Goal: Information Seeking & Learning: Compare options

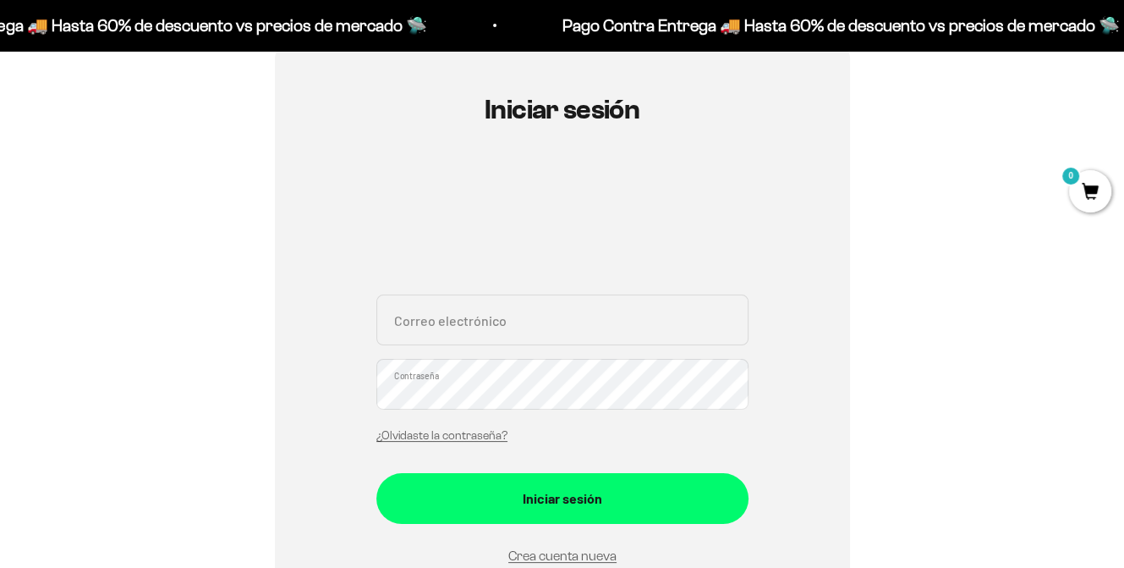
scroll to position [159, 0]
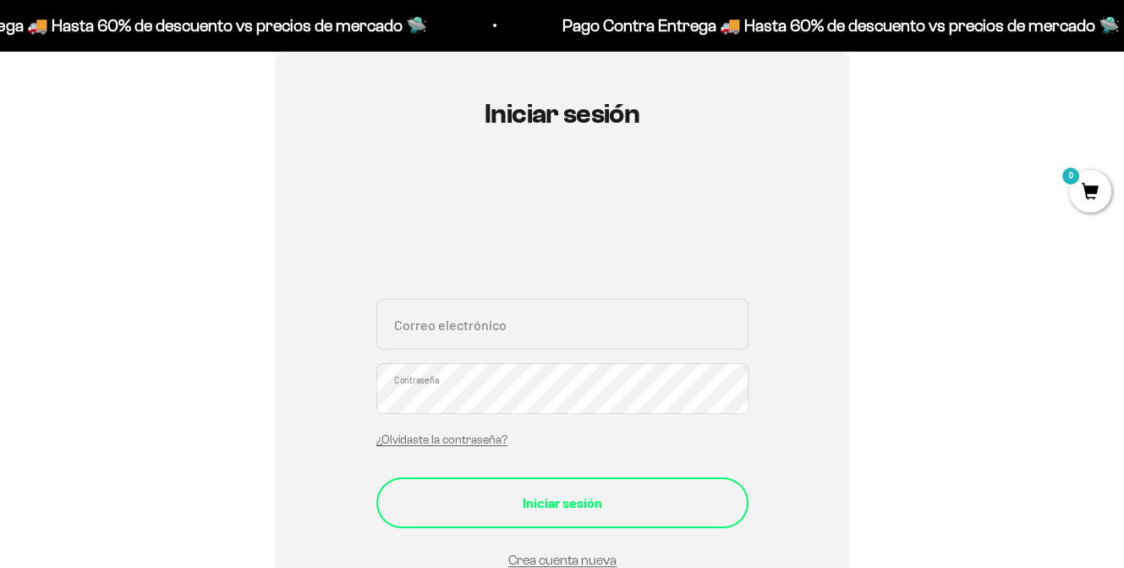
type input "[DOMAIN_NAME][EMAIL_ADDRESS][PERSON_NAME][DOMAIN_NAME]"
click at [591, 495] on div "Iniciar sesión" at bounding box center [562, 503] width 305 height 22
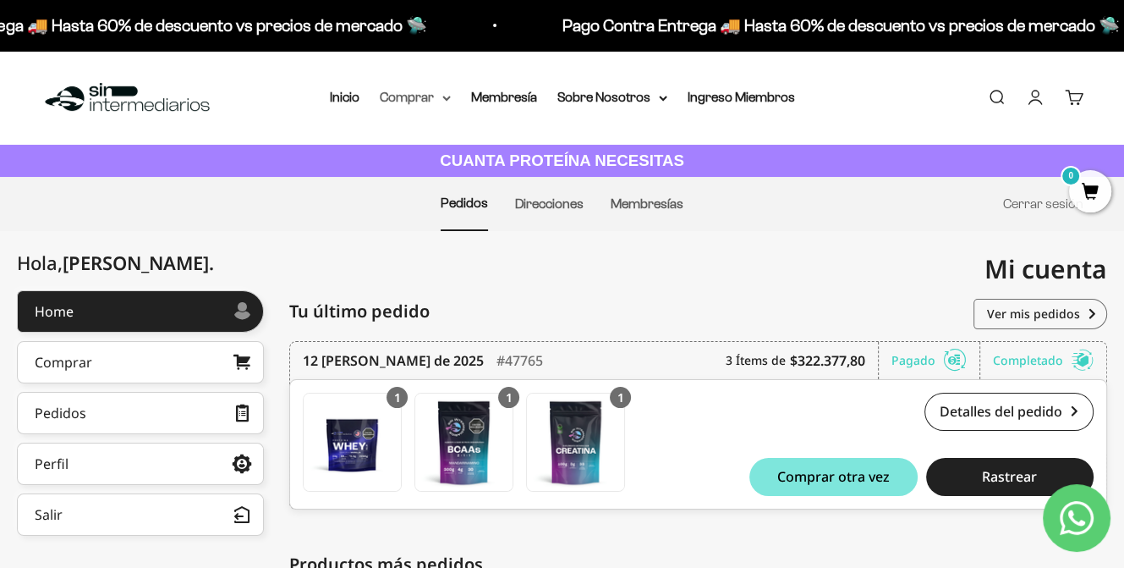
click at [440, 95] on summary "Comprar" at bounding box center [415, 97] width 71 height 22
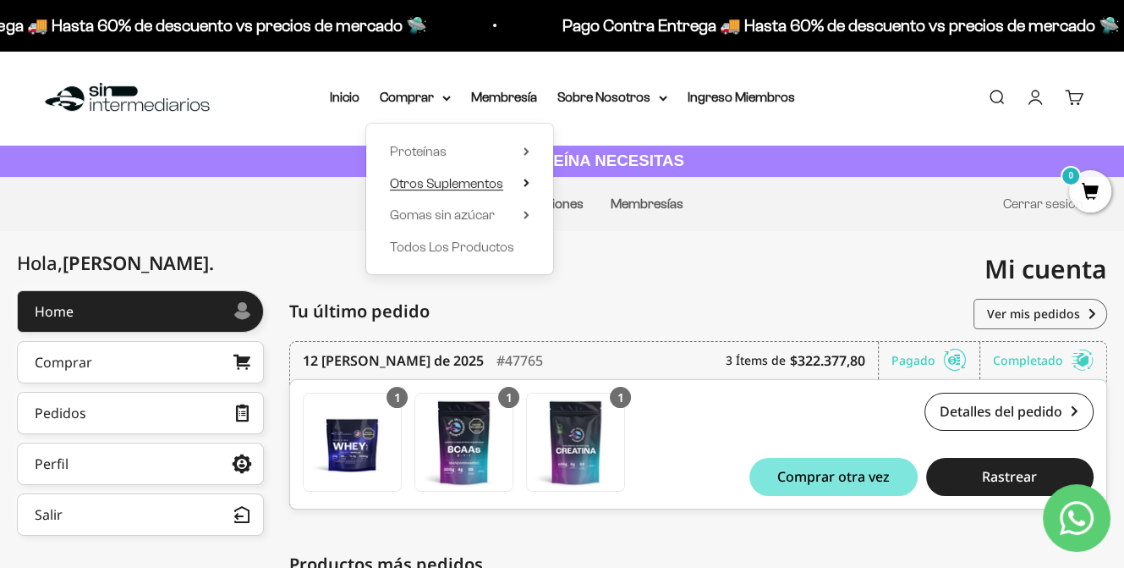
click at [519, 182] on summary "Otros Suplementos" at bounding box center [460, 184] width 140 height 22
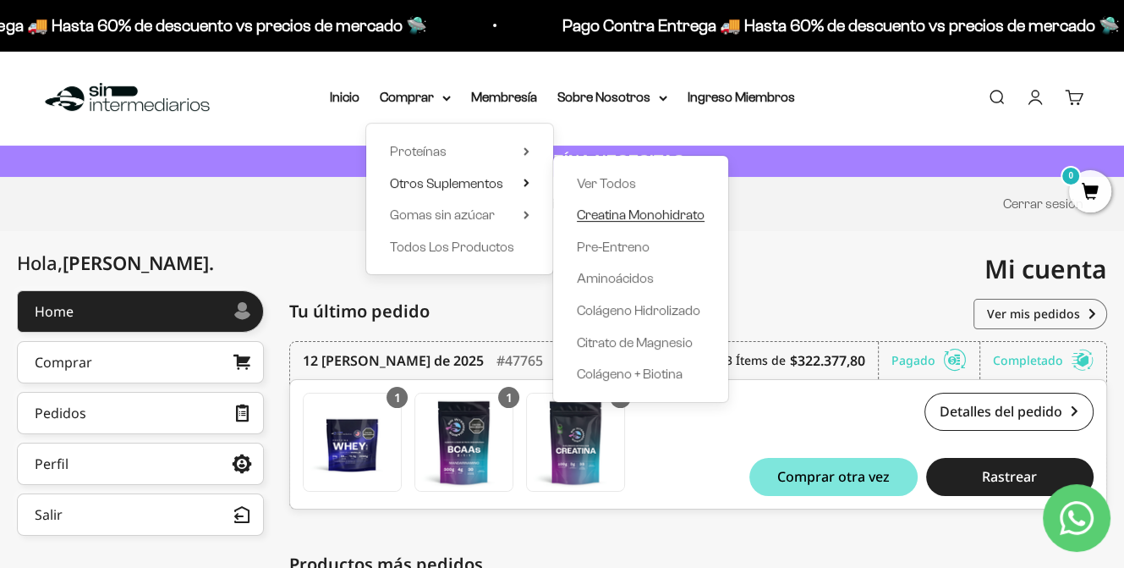
click at [616, 217] on span "Creatina Monohidrato" at bounding box center [641, 214] width 128 height 14
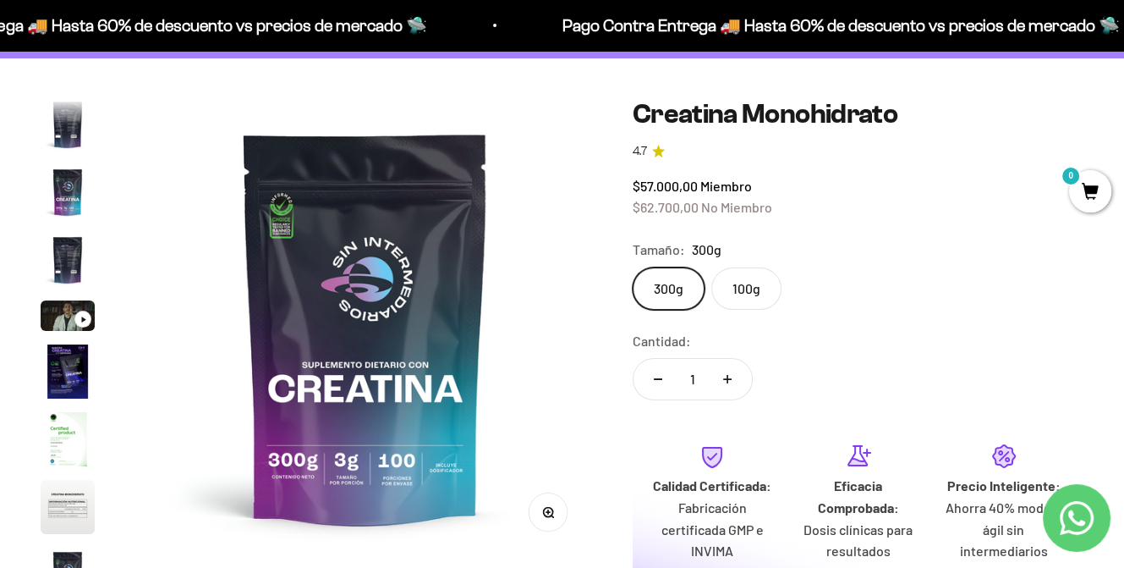
scroll to position [118, 0]
click at [64, 136] on img "Ir al artículo 2" at bounding box center [68, 124] width 54 height 54
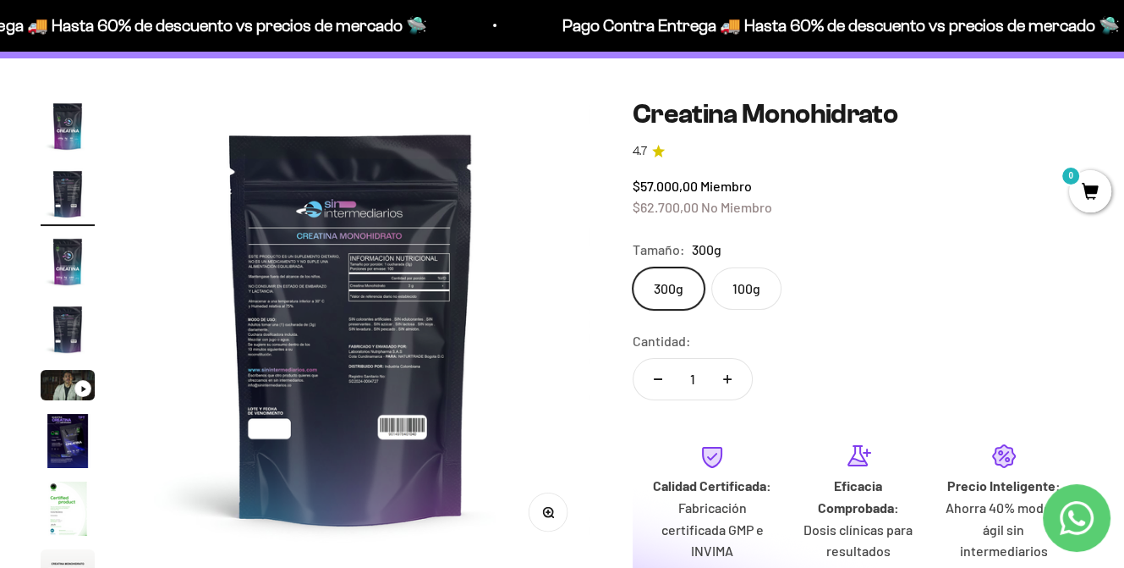
scroll to position [0, 467]
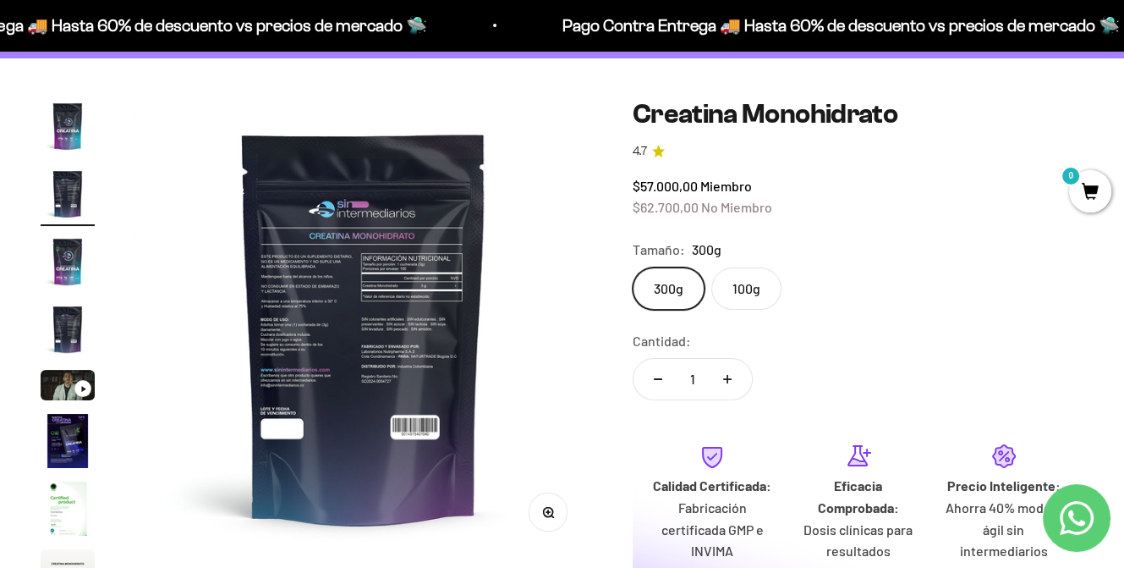
click at [67, 333] on img "Ir al artículo 4" at bounding box center [68, 329] width 54 height 54
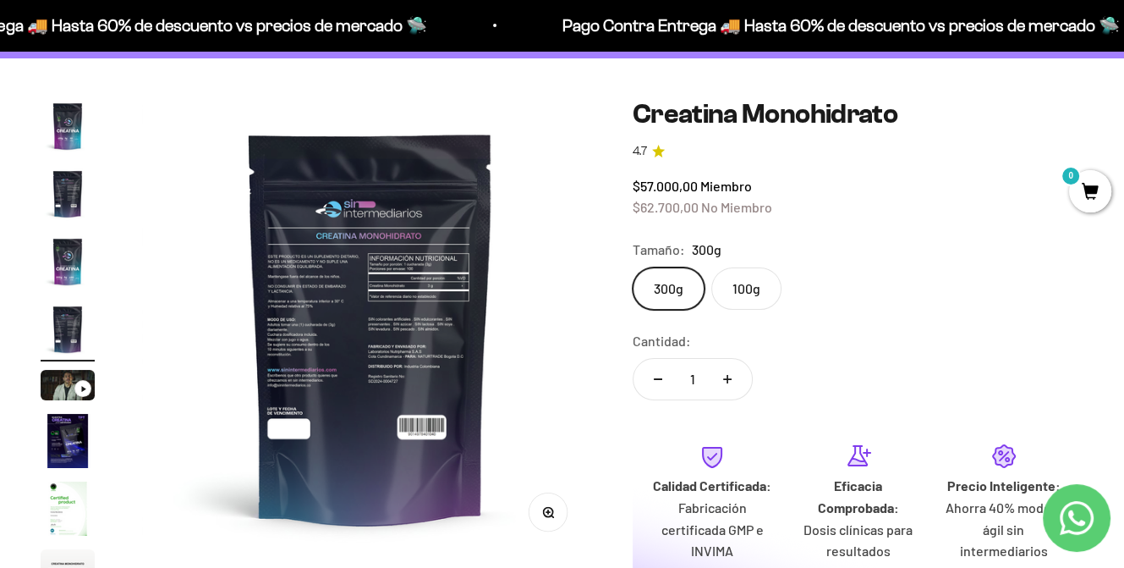
scroll to position [0, 1400]
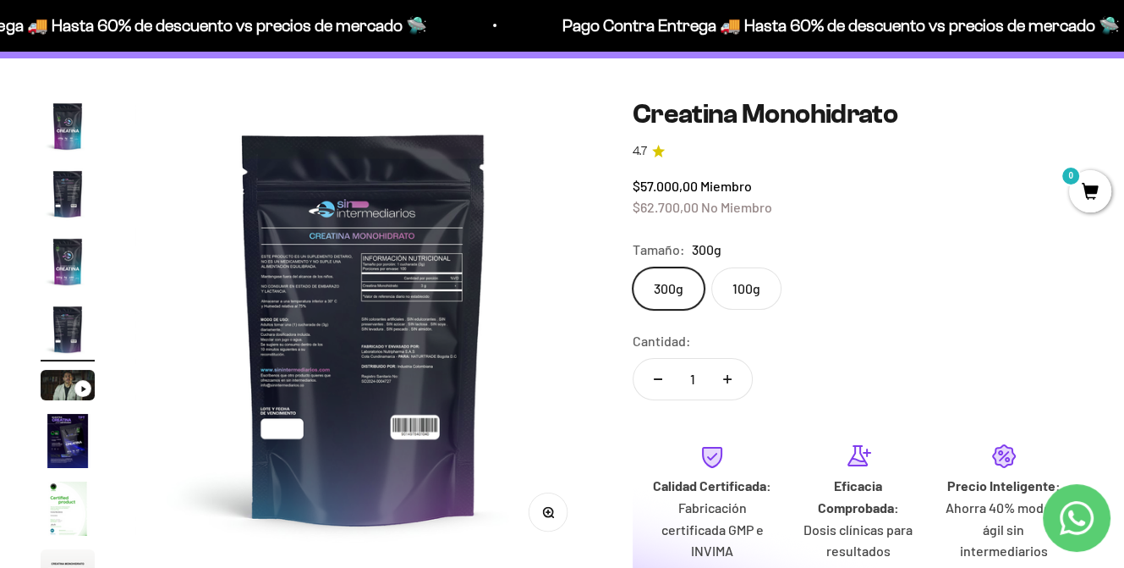
click at [69, 497] on img "Ir al artículo 7" at bounding box center [68, 508] width 54 height 54
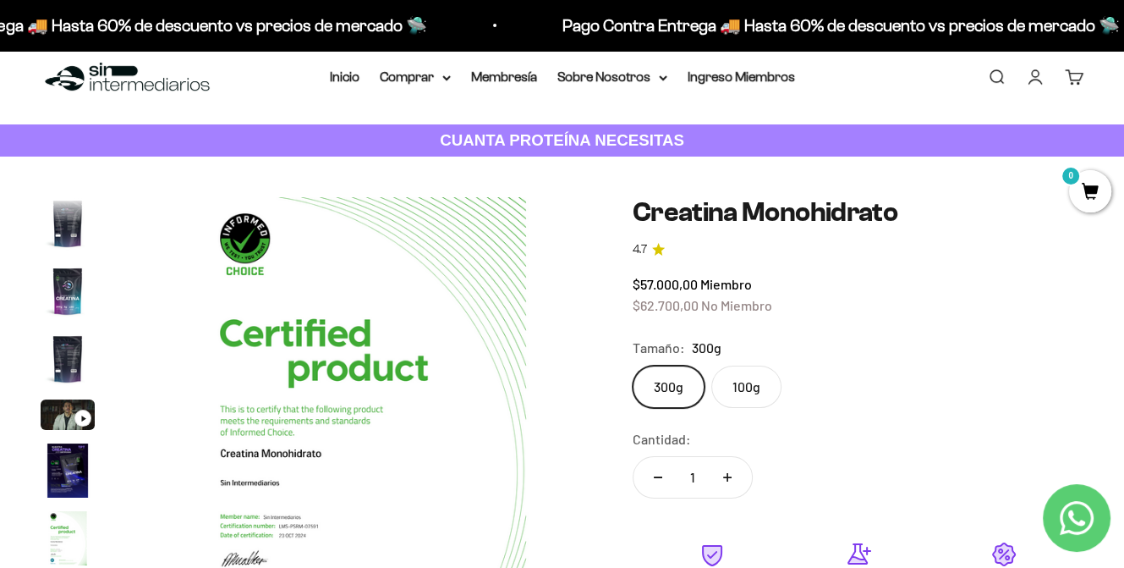
scroll to position [0, 0]
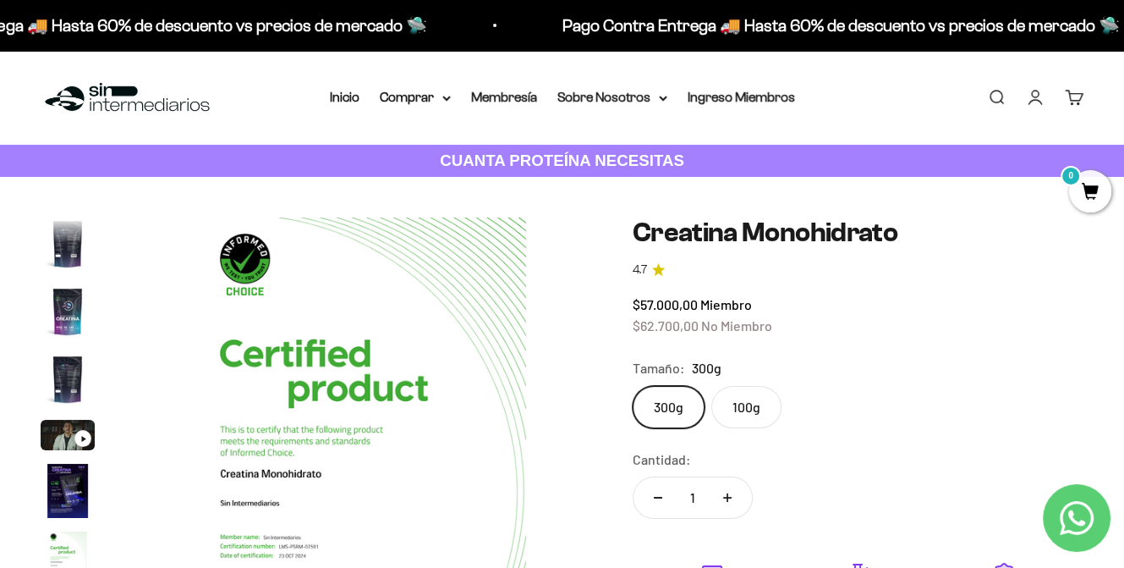
click at [68, 373] on img "Ir al artículo 4" at bounding box center [68, 379] width 54 height 54
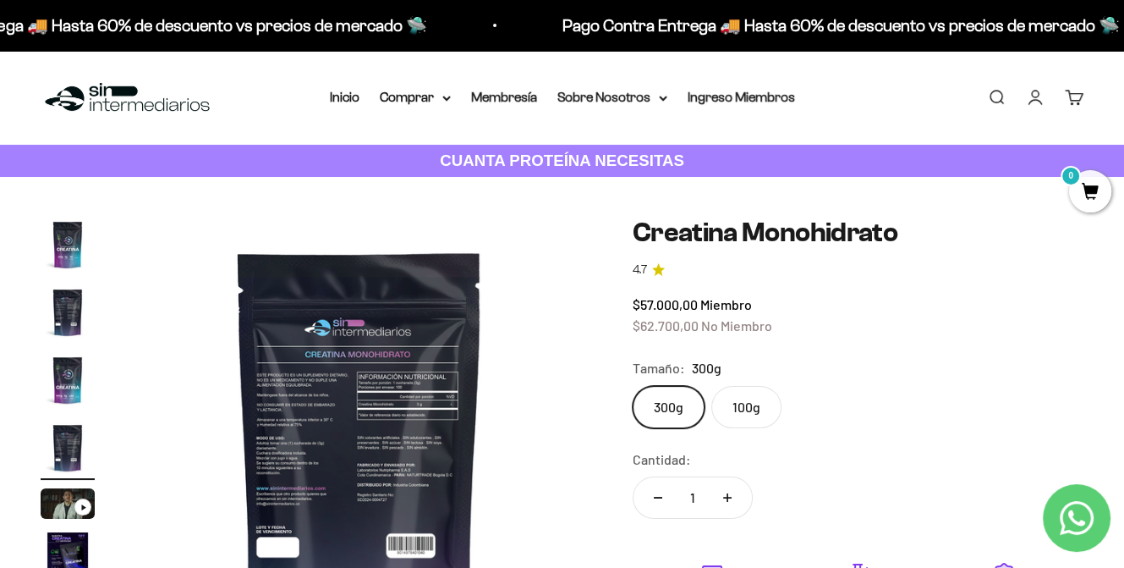
scroll to position [0, 1400]
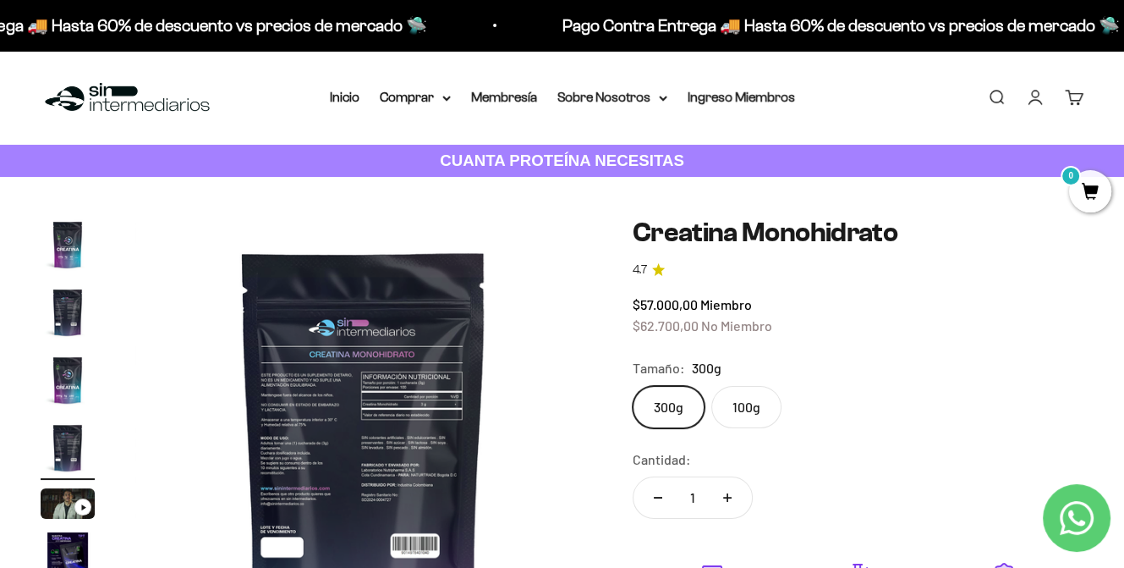
click at [411, 398] on img at bounding box center [363, 445] width 457 height 457
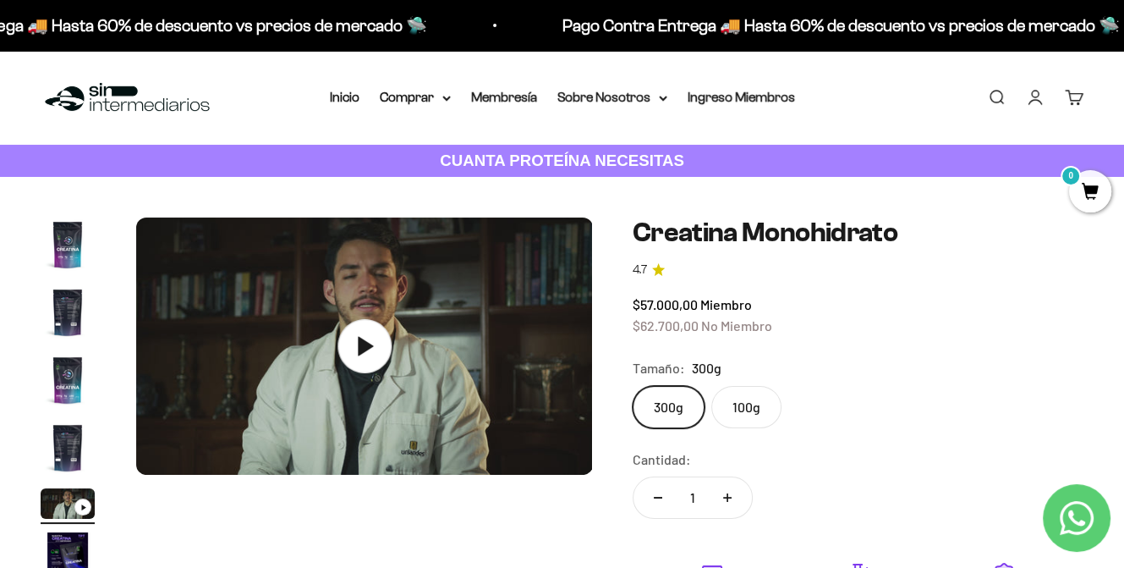
click at [78, 250] on img "Ir al artículo 1" at bounding box center [68, 244] width 54 height 54
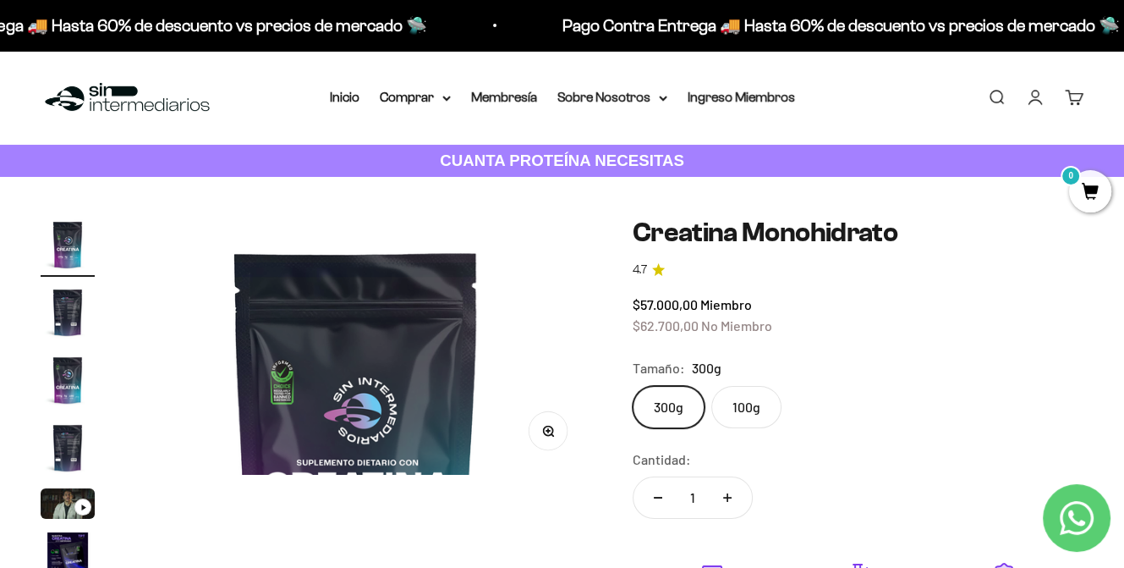
scroll to position [0, 0]
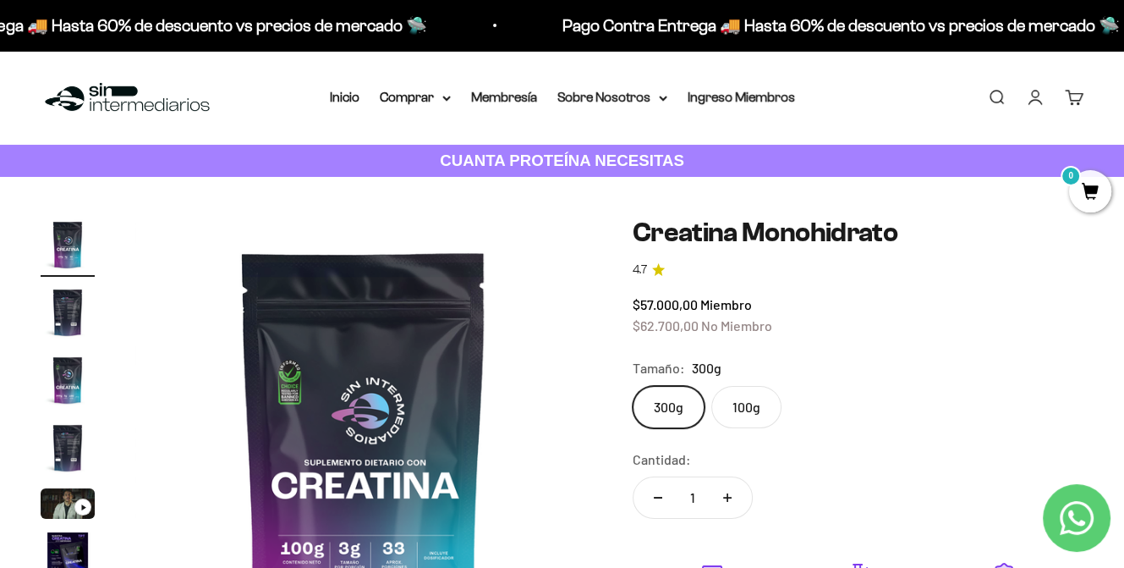
click at [78, 308] on img "Ir al artículo 2" at bounding box center [68, 312] width 54 height 54
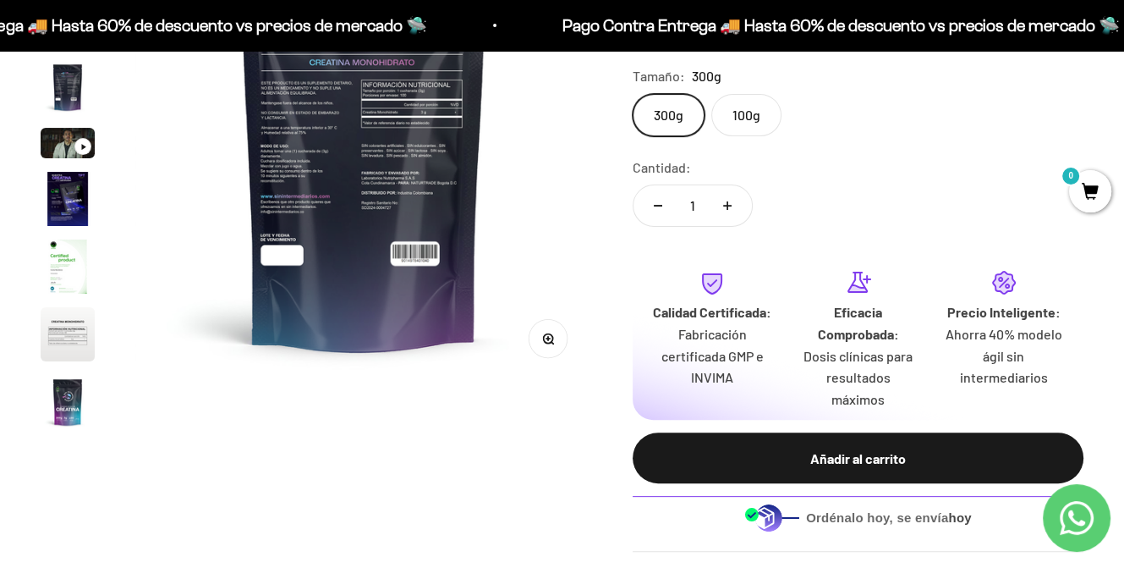
scroll to position [293, 0]
click at [64, 342] on img "Ir al artículo 8" at bounding box center [68, 333] width 54 height 54
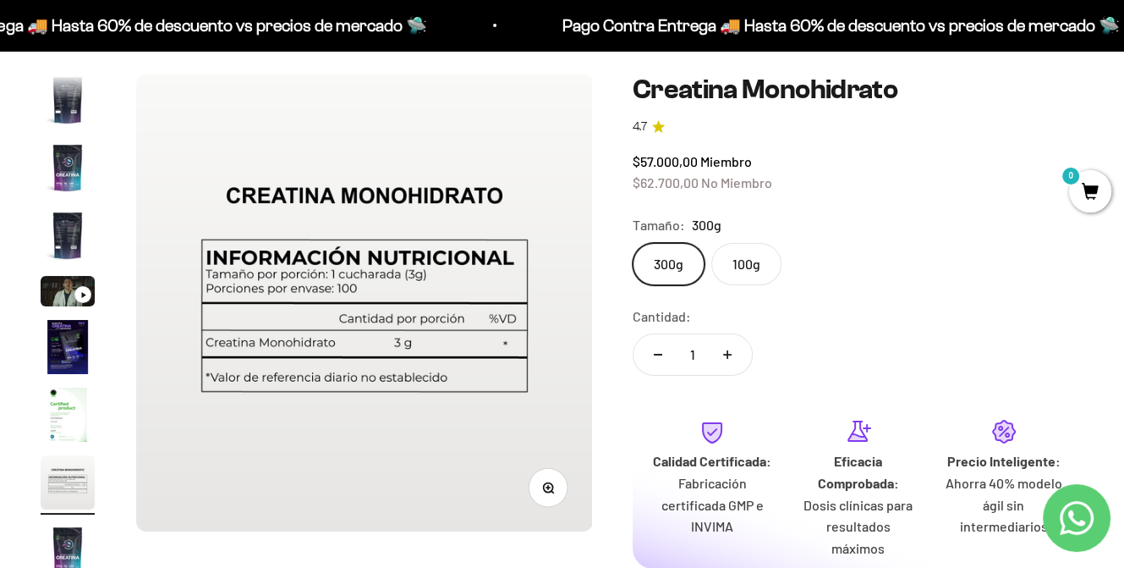
scroll to position [0, 0]
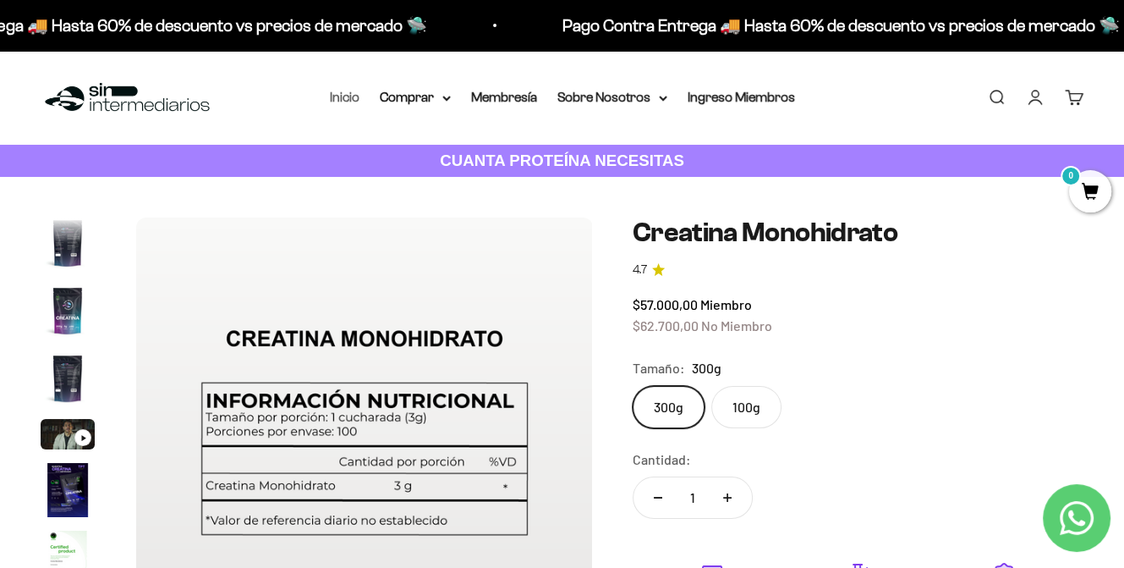
click at [347, 102] on link "Inicio" at bounding box center [345, 97] width 30 height 14
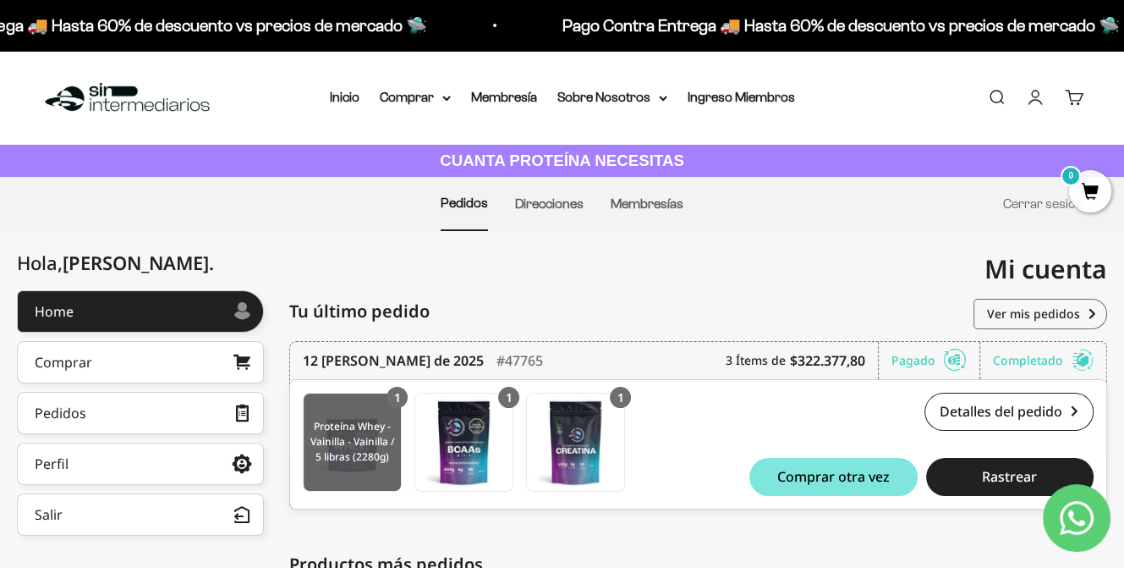
click at [353, 435] on img at bounding box center [352, 441] width 97 height 97
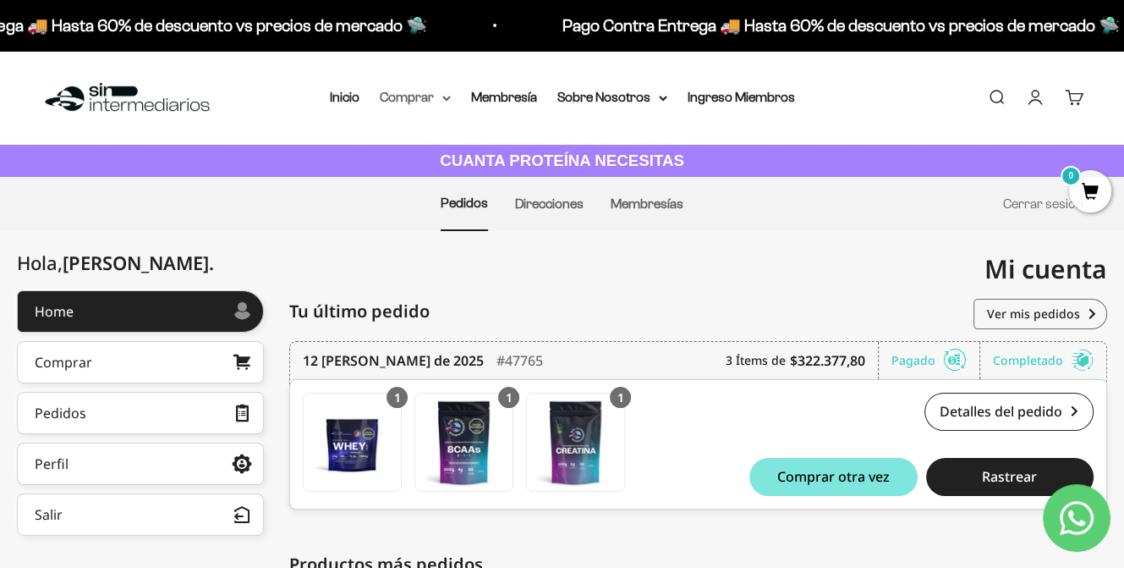
click at [445, 96] on summary "Comprar" at bounding box center [415, 97] width 71 height 22
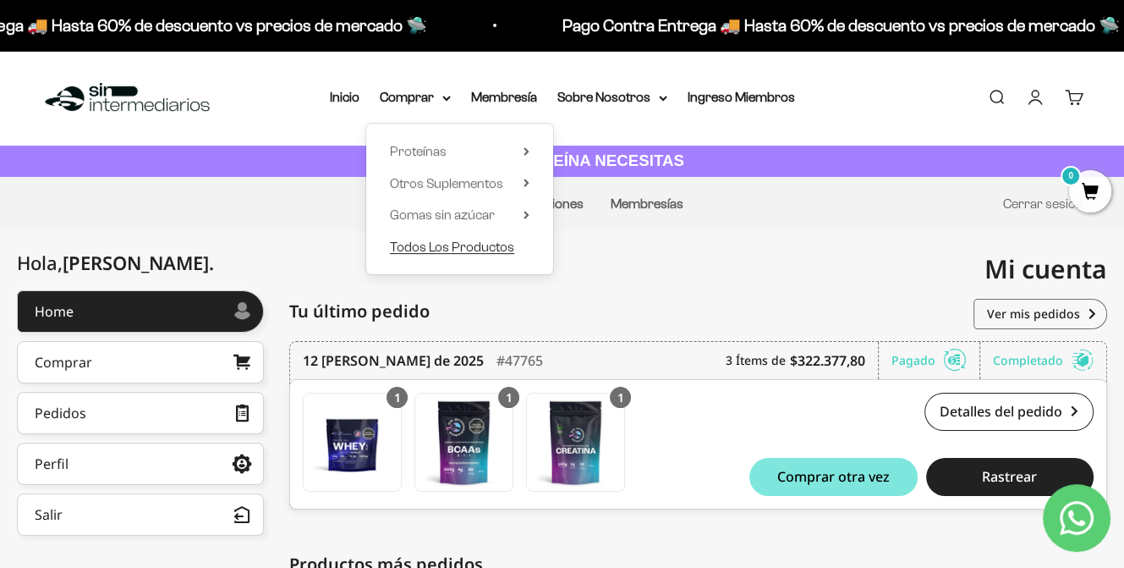
click at [460, 244] on span "Todos Los Productos" at bounding box center [452, 246] width 124 height 14
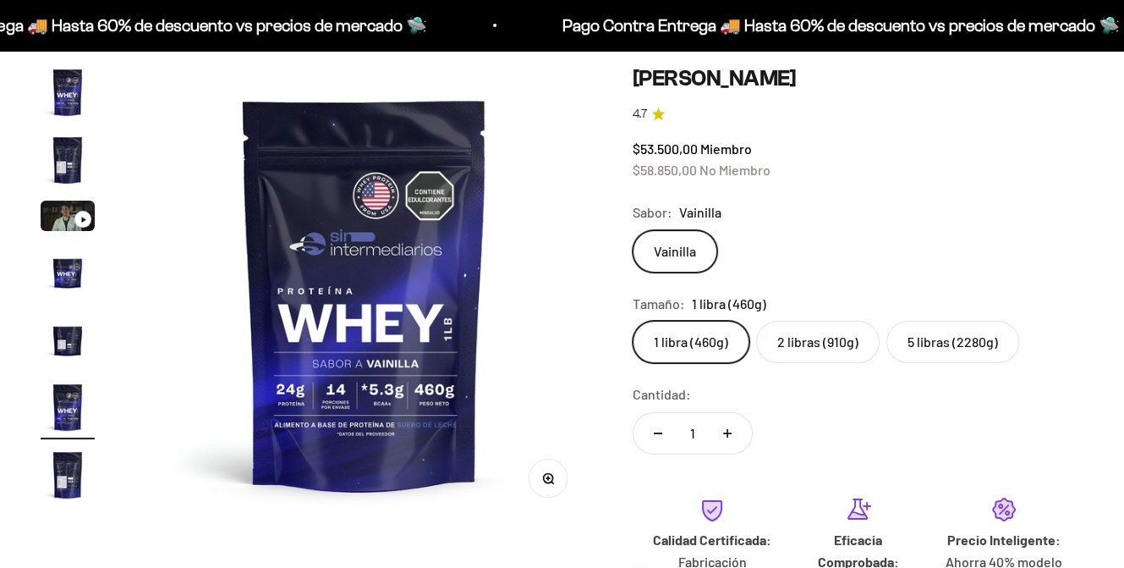
scroll to position [152, 0]
click at [816, 350] on label "2 libras (910g)" at bounding box center [818, 342] width 124 height 42
click at [633, 321] on input "2 libras (910g)" at bounding box center [632, 320] width 1 height 1
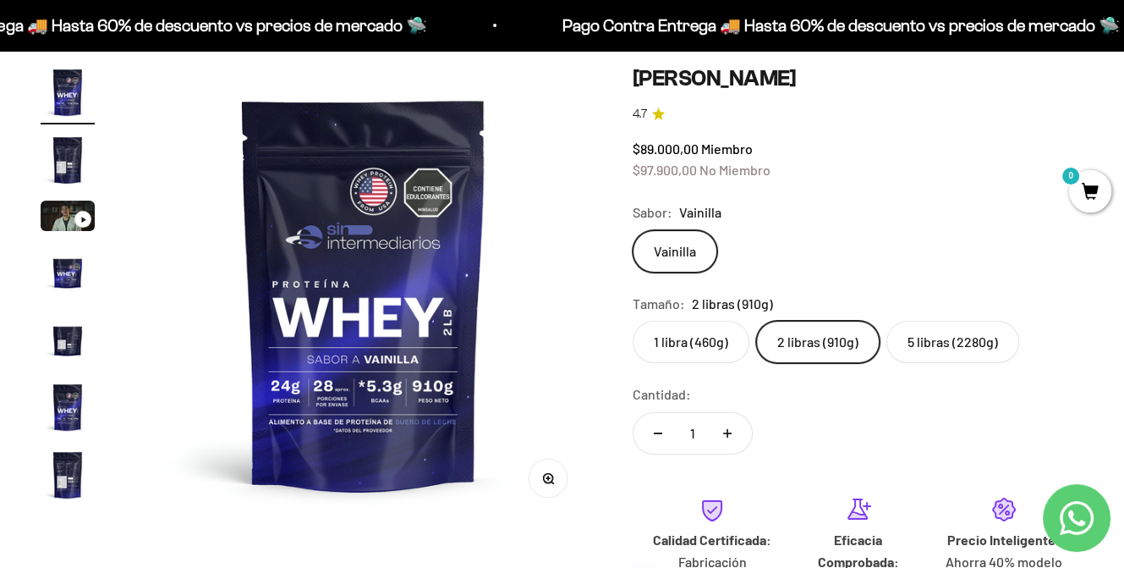
scroll to position [155, 0]
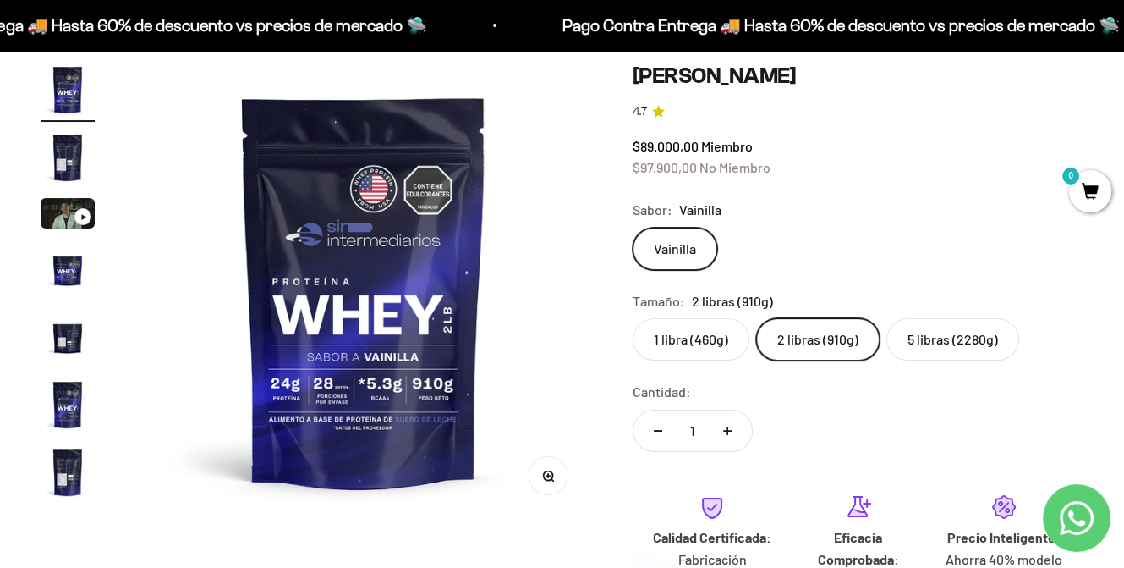
click at [67, 276] on img "Ir al artículo 4" at bounding box center [68, 269] width 54 height 54
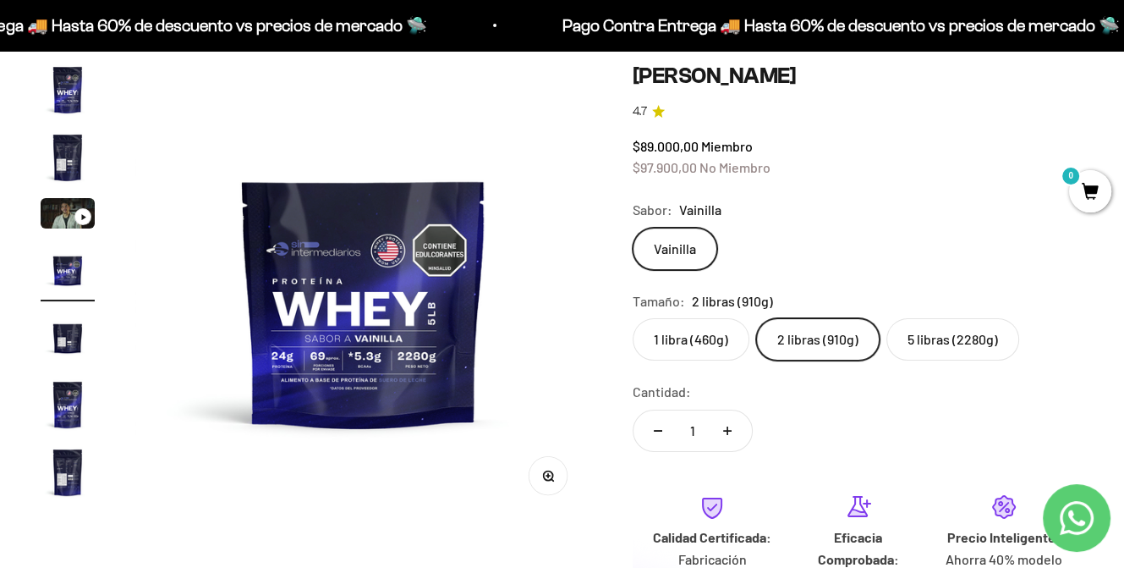
click at [69, 396] on img "Ir al artículo 6" at bounding box center [68, 404] width 54 height 54
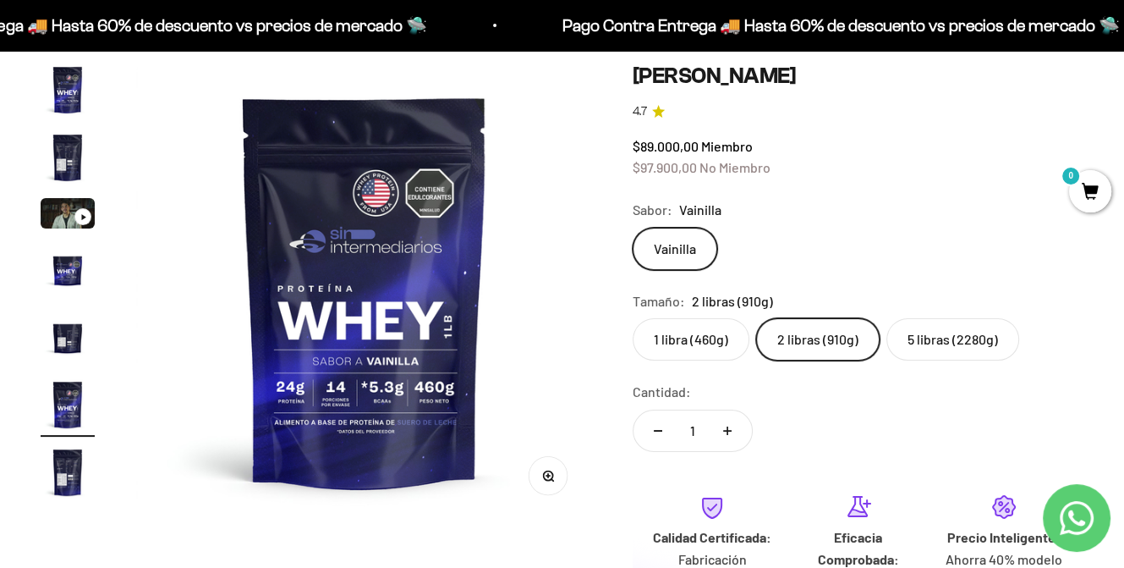
click at [63, 480] on img "Ir al artículo 7" at bounding box center [68, 472] width 54 height 54
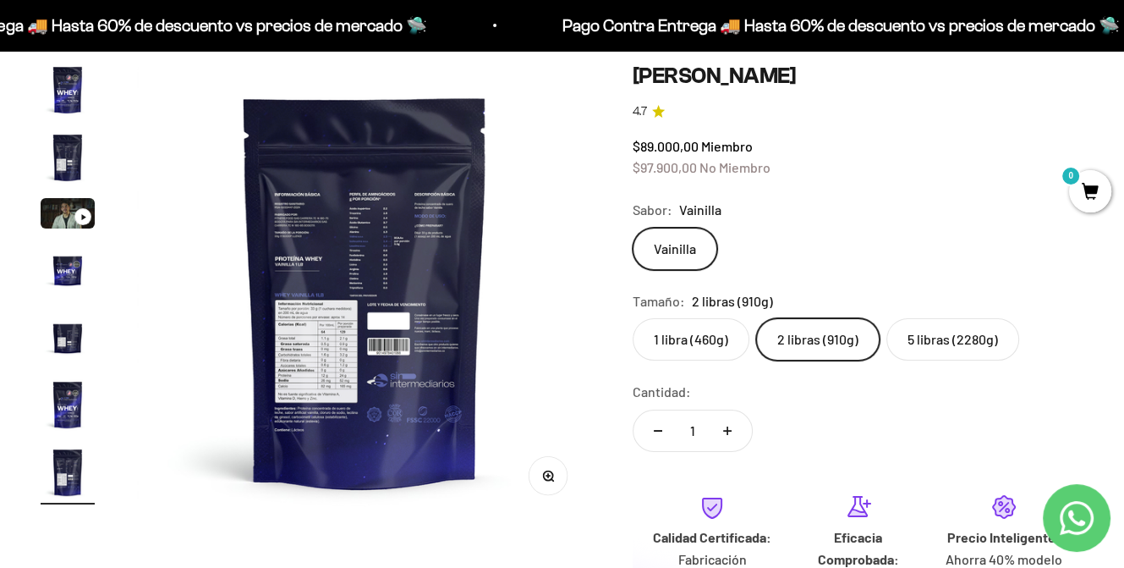
click at [340, 368] on img at bounding box center [365, 291] width 457 height 457
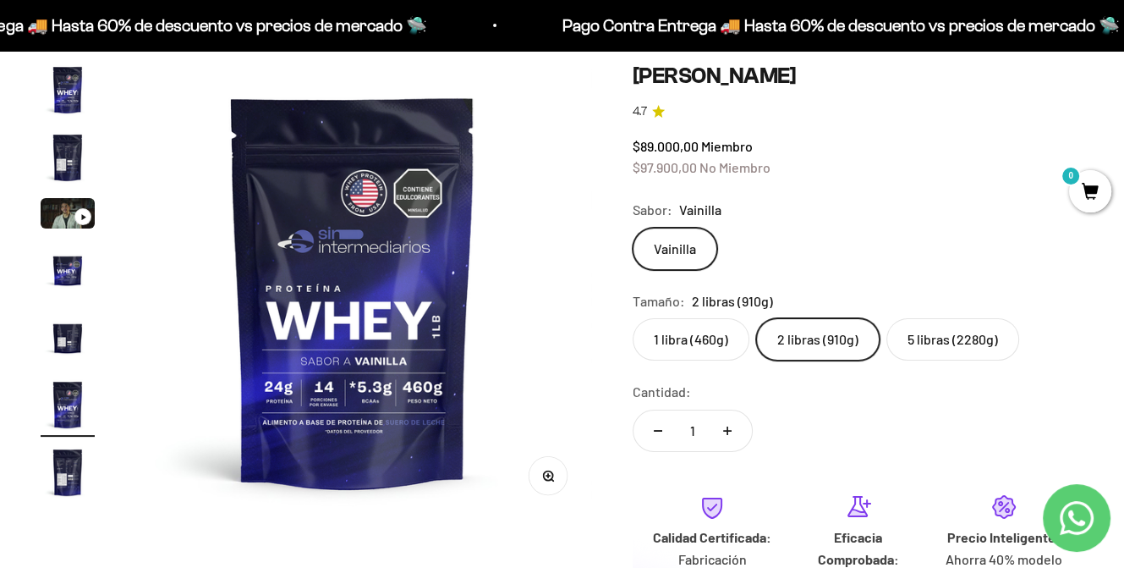
scroll to position [0, 2333]
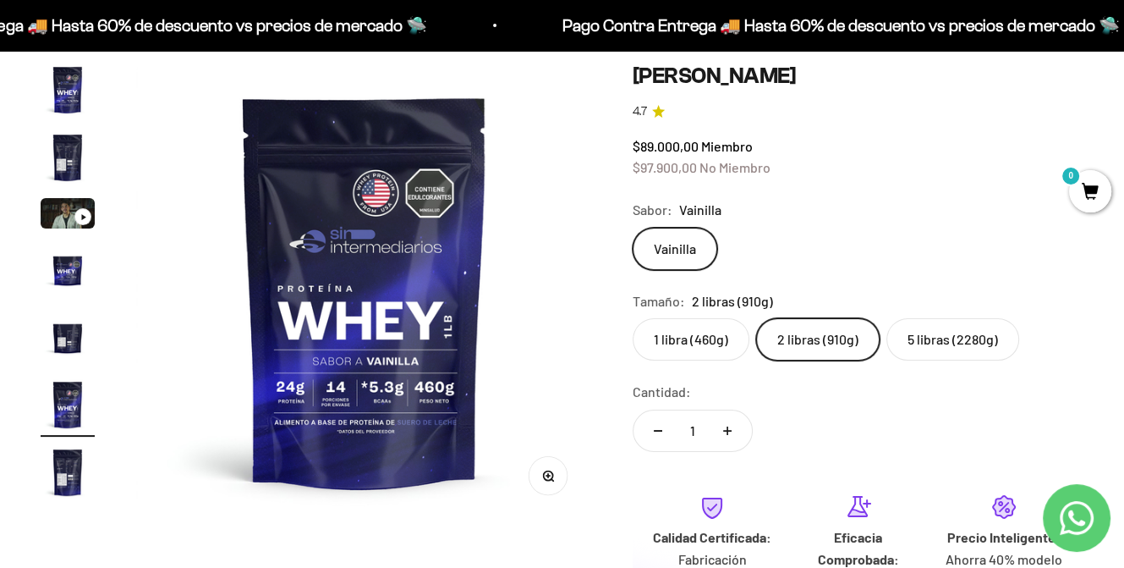
click at [68, 468] on img "Ir al artículo 7" at bounding box center [68, 472] width 54 height 54
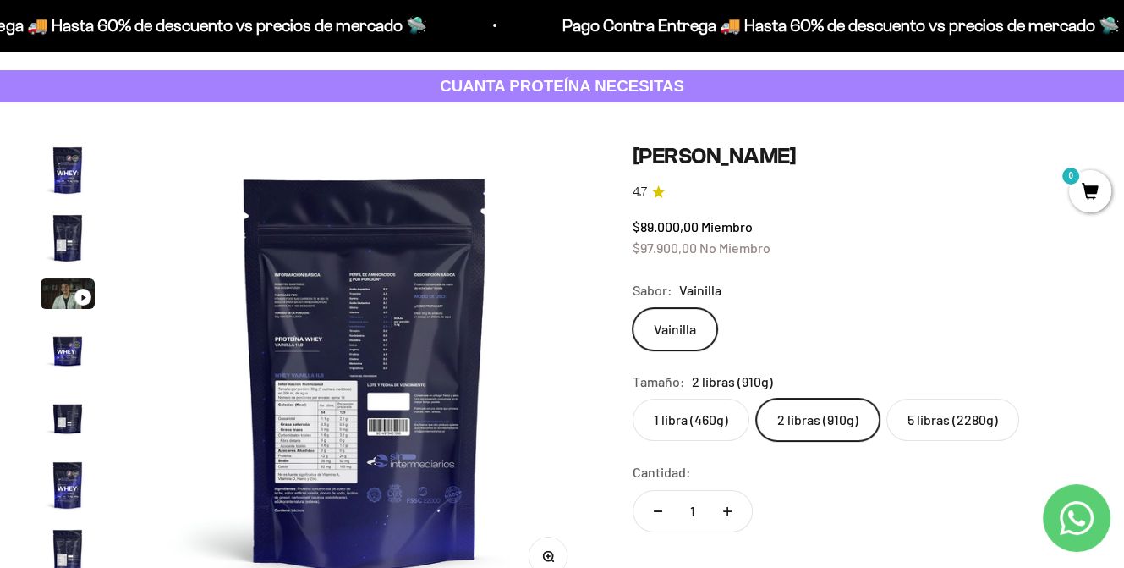
scroll to position [0, 0]
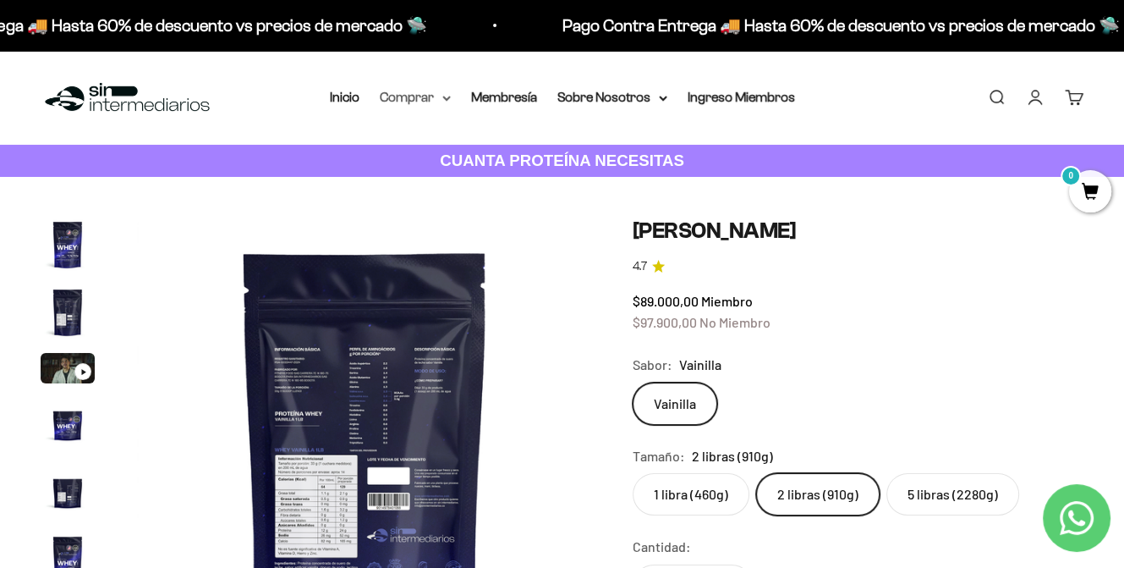
click at [438, 104] on summary "Comprar" at bounding box center [415, 97] width 71 height 22
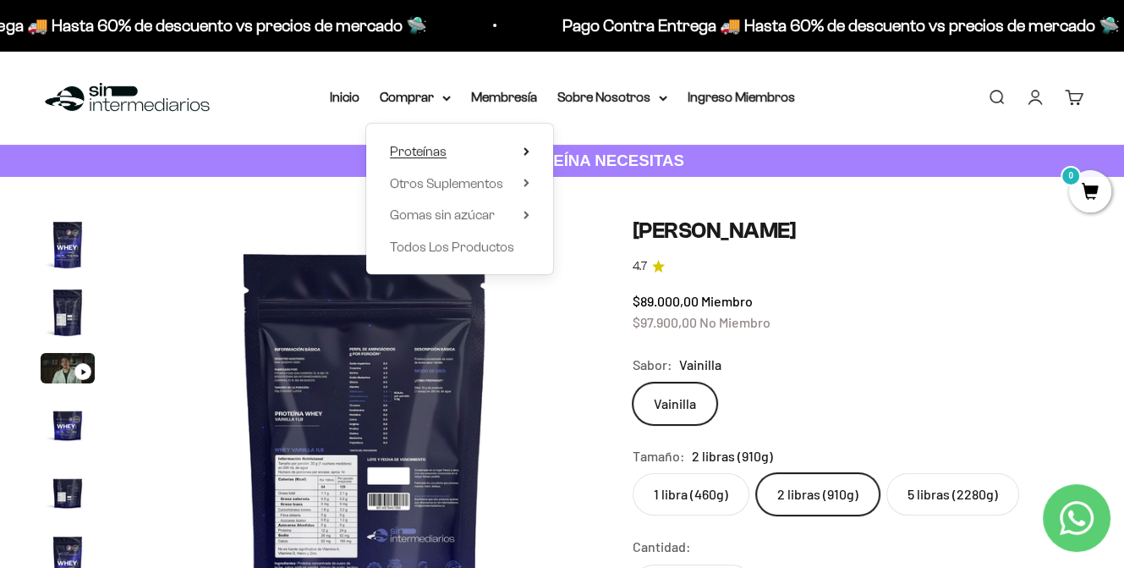
click at [515, 151] on summary "Proteínas" at bounding box center [460, 151] width 140 height 22
click at [491, 185] on span "Otros Suplementos" at bounding box center [446, 183] width 113 height 14
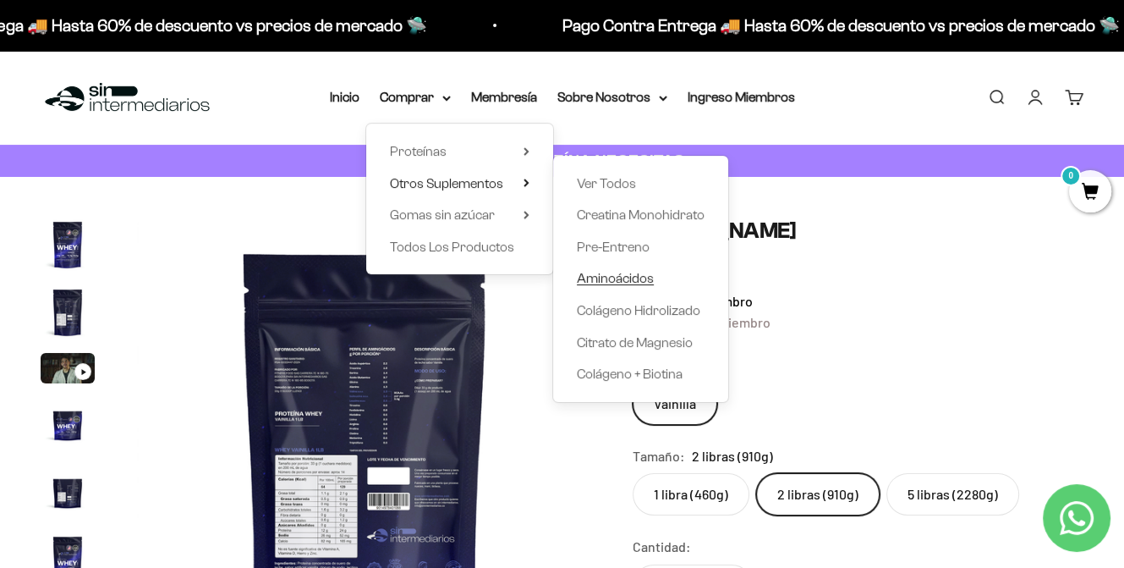
click at [625, 278] on span "Aminoácidos" at bounding box center [615, 278] width 77 height 14
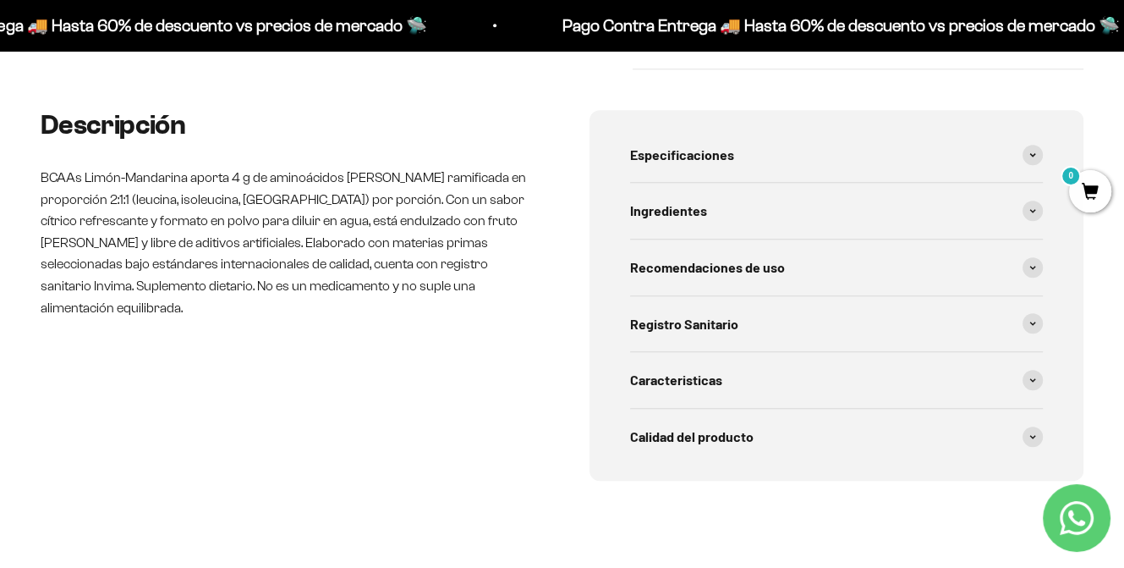
scroll to position [712, 0]
click at [708, 157] on span "Especificaciones" at bounding box center [682, 156] width 104 height 22
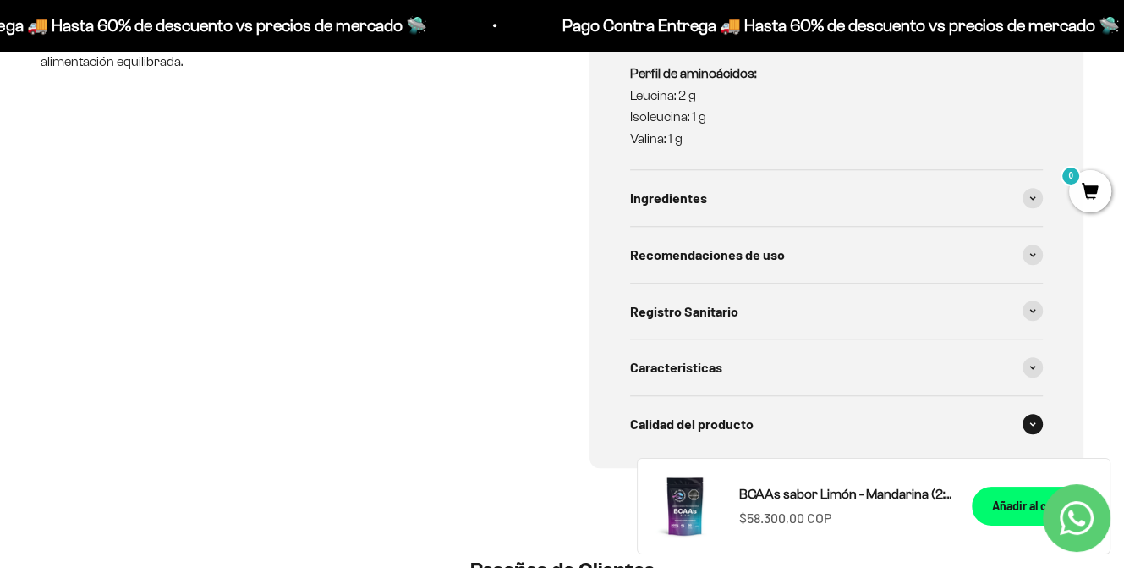
scroll to position [1012, 0]
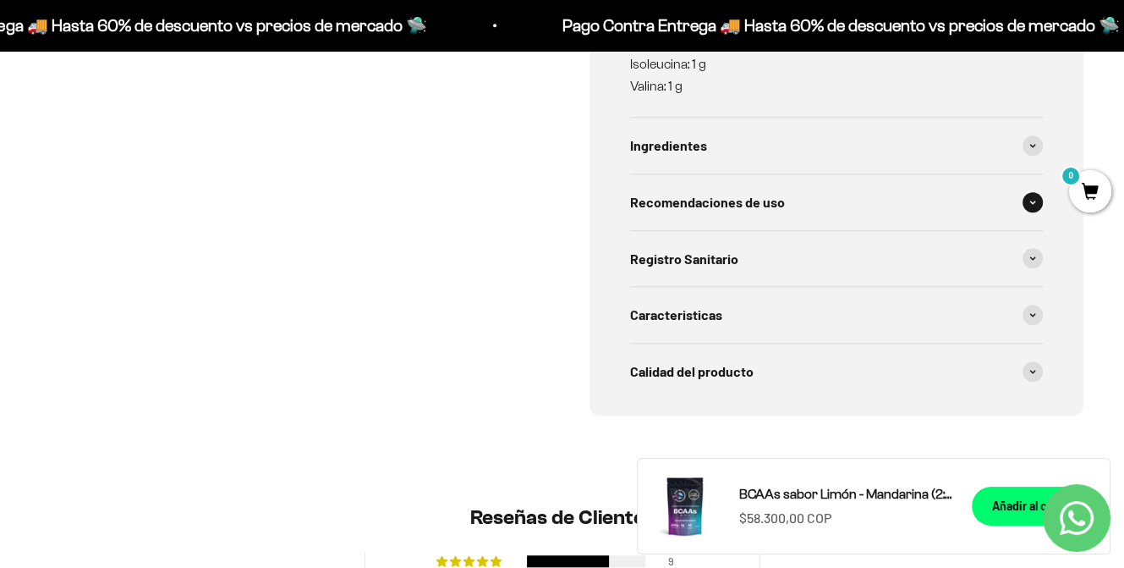
click at [713, 201] on span "Recomendaciones de uso" at bounding box center [707, 202] width 155 height 22
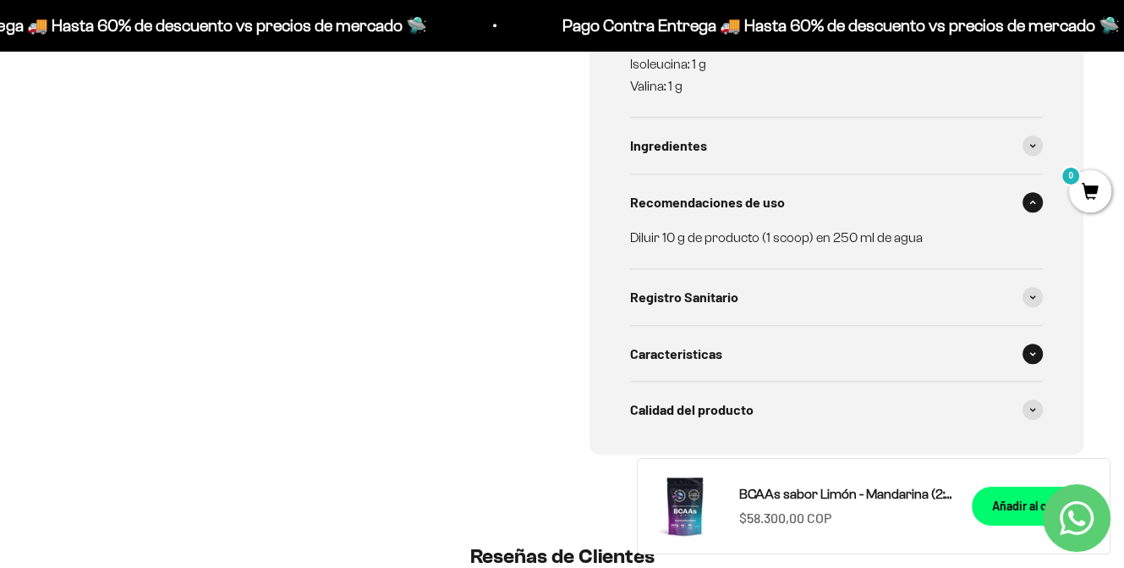
click at [714, 347] on span "Caracteristicas" at bounding box center [676, 354] width 92 height 22
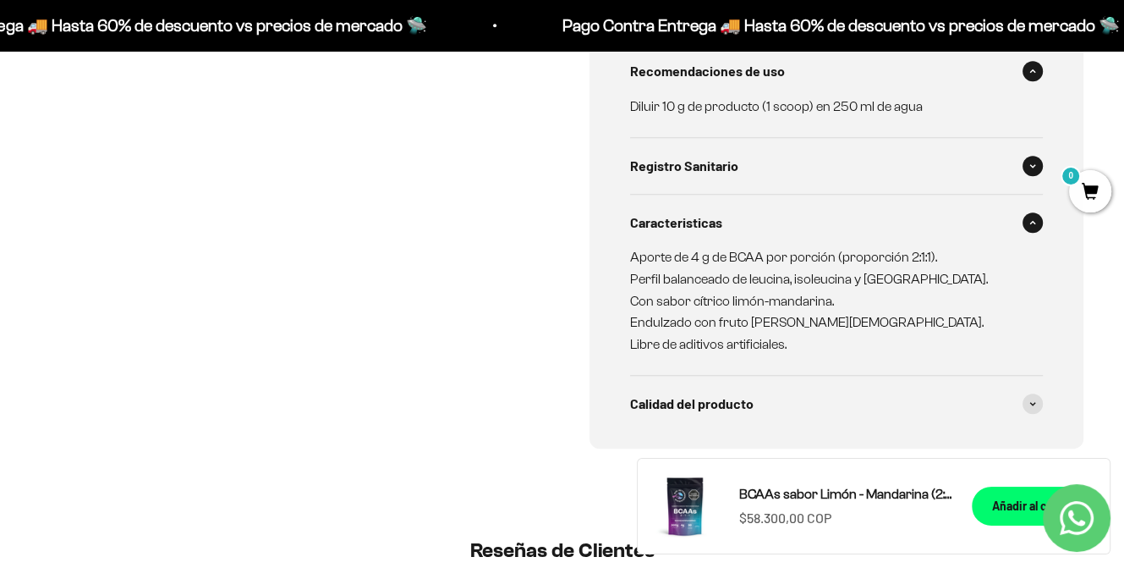
scroll to position [1164, 0]
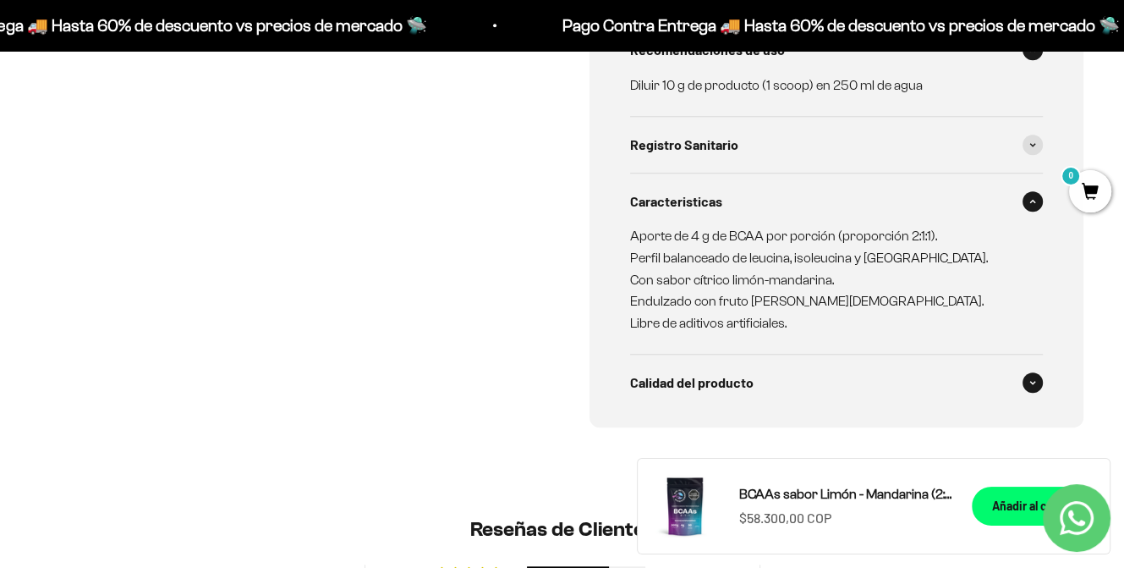
click at [731, 382] on span "Calidad del producto" at bounding box center [692, 382] width 124 height 22
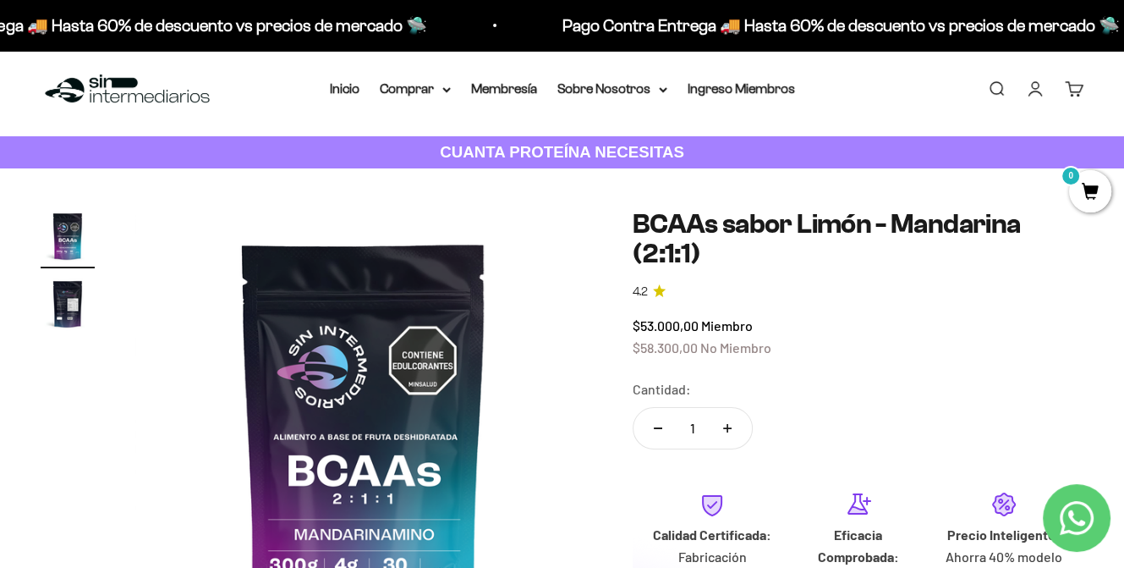
scroll to position [0, 0]
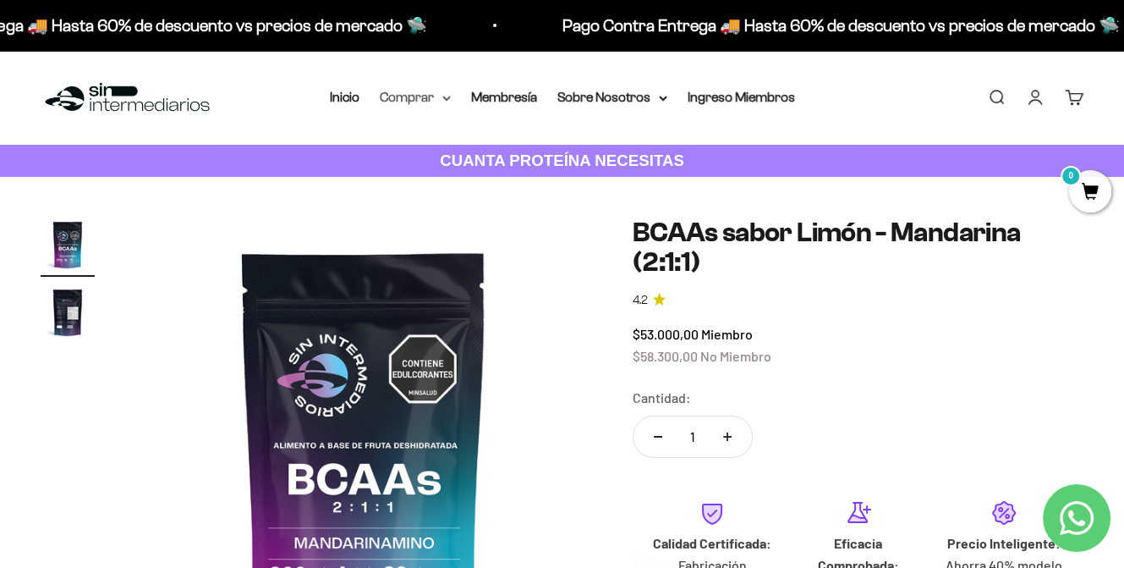
click at [442, 97] on icon at bounding box center [446, 99] width 8 height 6
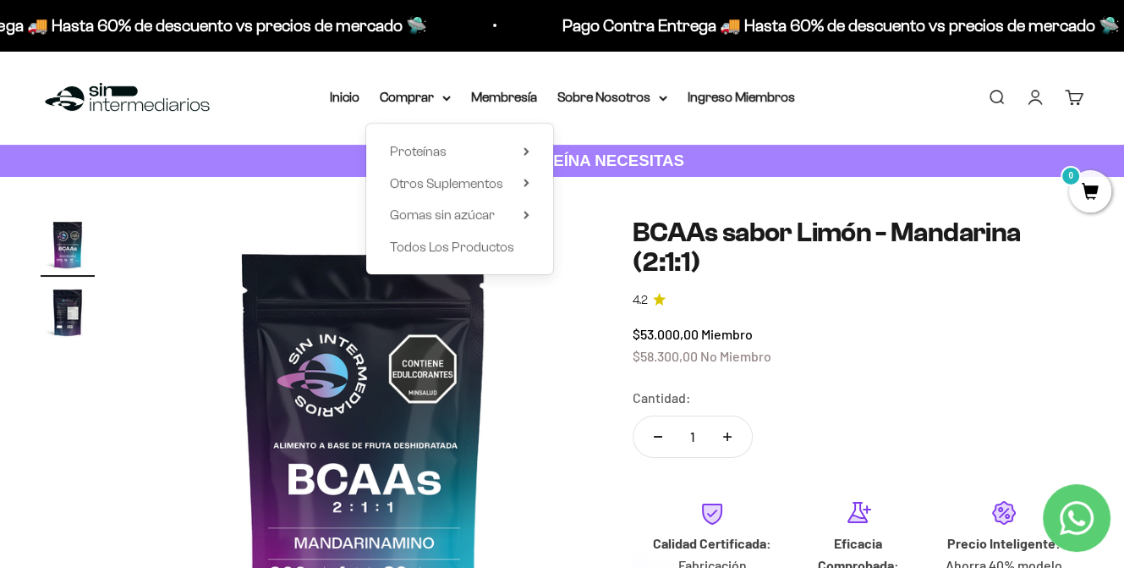
drag, startPoint x: 223, startPoint y: 113, endPoint x: 47, endPoint y: 90, distance: 177.5
click at [60, 91] on div "Menú Buscar Inicio Comprar Proteínas Ver Todos Whey Iso Vegan Pancakes Pre-Entr…" at bounding box center [562, 98] width 1124 height 94
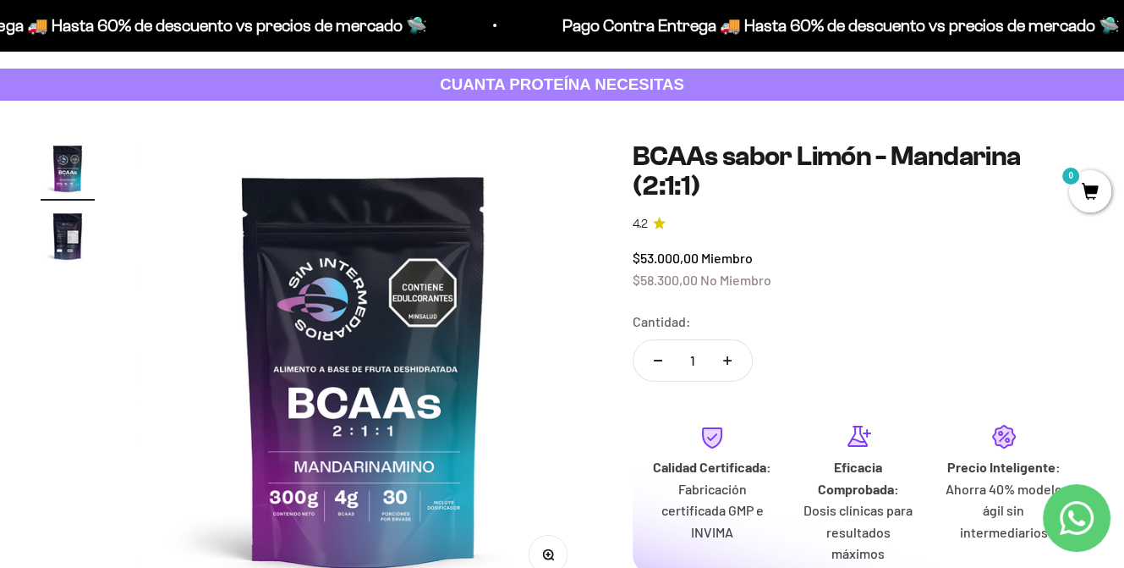
scroll to position [99, 0]
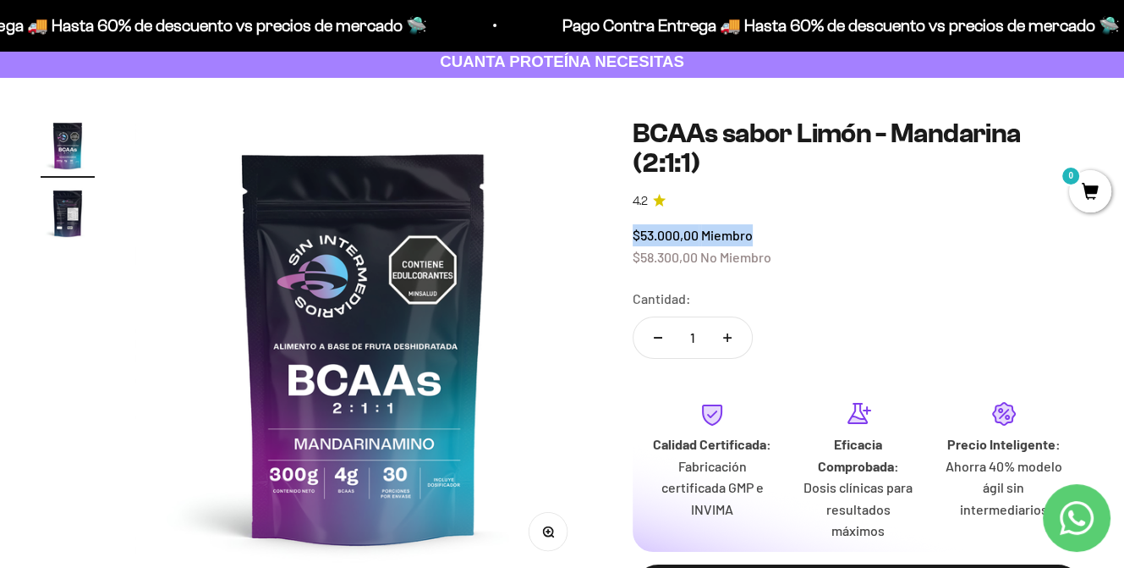
drag, startPoint x: 633, startPoint y: 236, endPoint x: 754, endPoint y: 239, distance: 121.0
click at [754, 239] on div "$53.000,00 Miembro $58.300,00 No Miembro" at bounding box center [858, 245] width 451 height 43
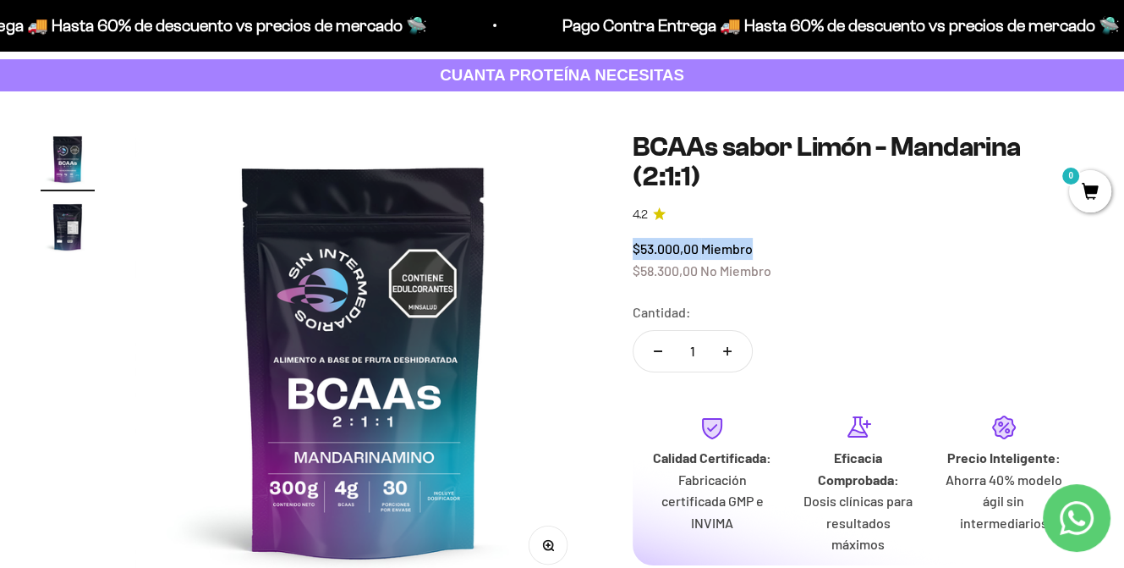
scroll to position [0, 0]
